Goal: Share content

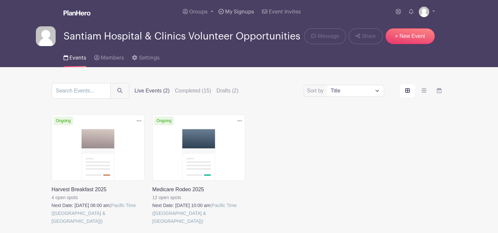
click at [229, 12] on span "My Signups" at bounding box center [239, 11] width 29 height 5
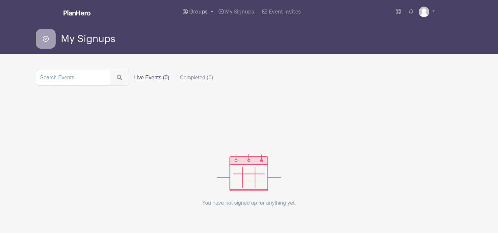
click at [205, 13] on span "Groups" at bounding box center [198, 11] width 18 height 5
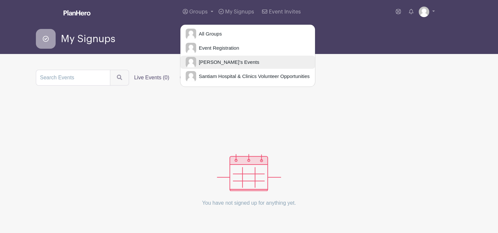
click at [215, 57] on link "[PERSON_NAME]'s Events" at bounding box center [247, 62] width 135 height 13
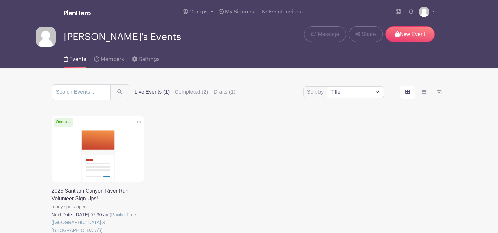
click at [52, 233] on link at bounding box center [52, 234] width 0 height 0
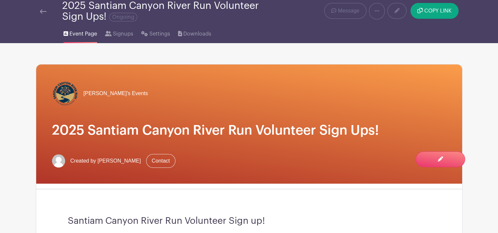
scroll to position [25, 0]
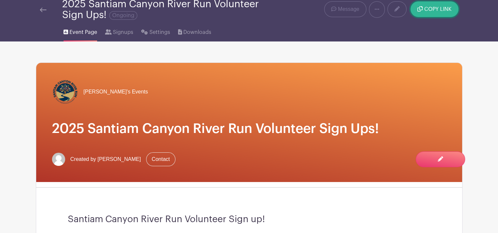
click at [427, 8] on span "COPY LINK" at bounding box center [437, 9] width 27 height 5
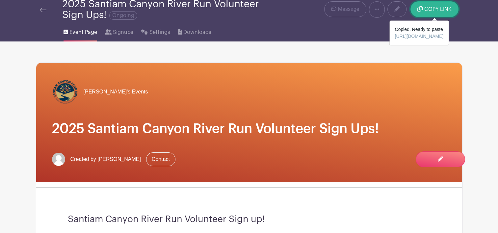
click at [429, 12] on span "COPY LINK" at bounding box center [437, 9] width 27 height 5
